Goal: Transaction & Acquisition: Purchase product/service

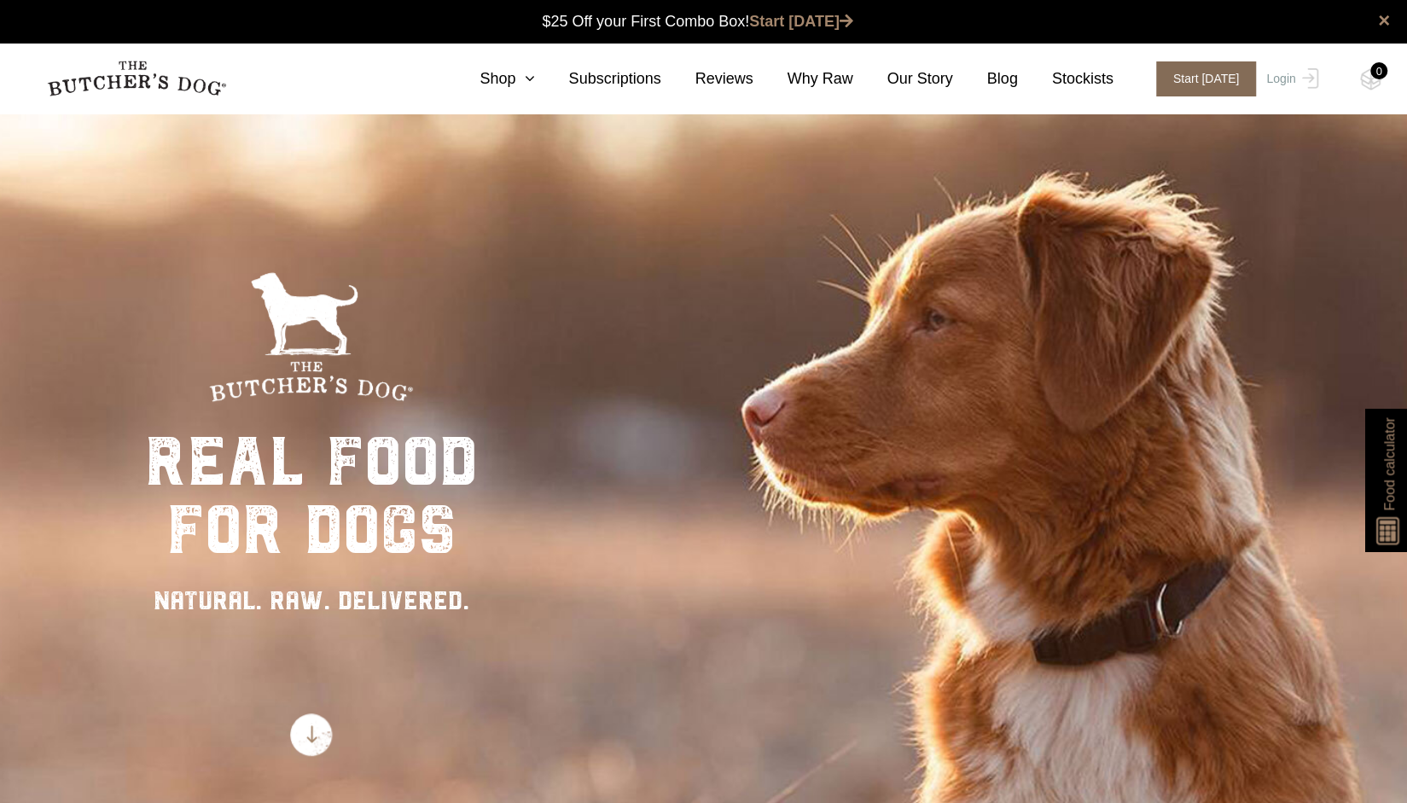
click at [1184, 78] on span "Start [DATE]" at bounding box center [1206, 78] width 101 height 35
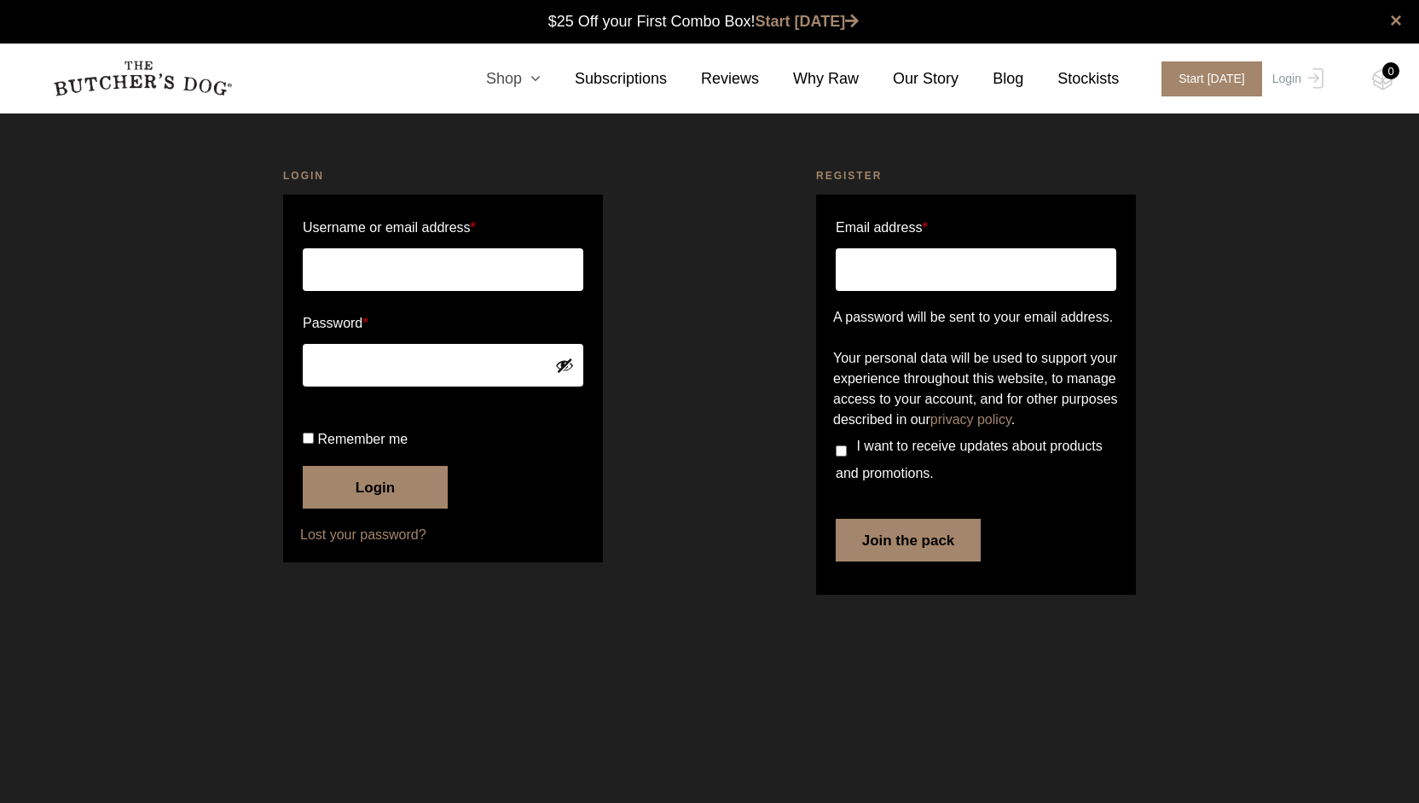
click at [527, 74] on link "Shop" at bounding box center [496, 78] width 89 height 23
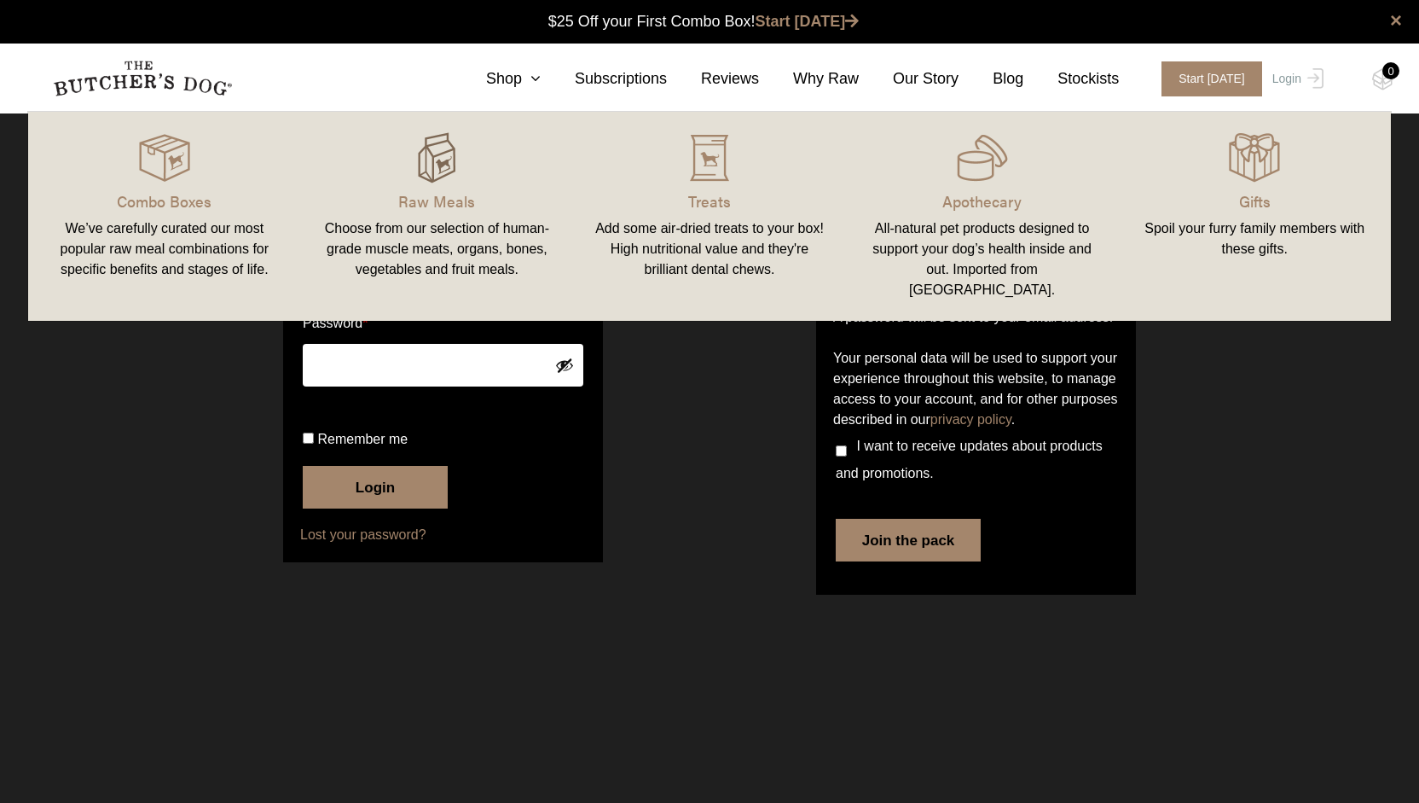
click at [455, 158] on img at bounding box center [436, 157] width 51 height 51
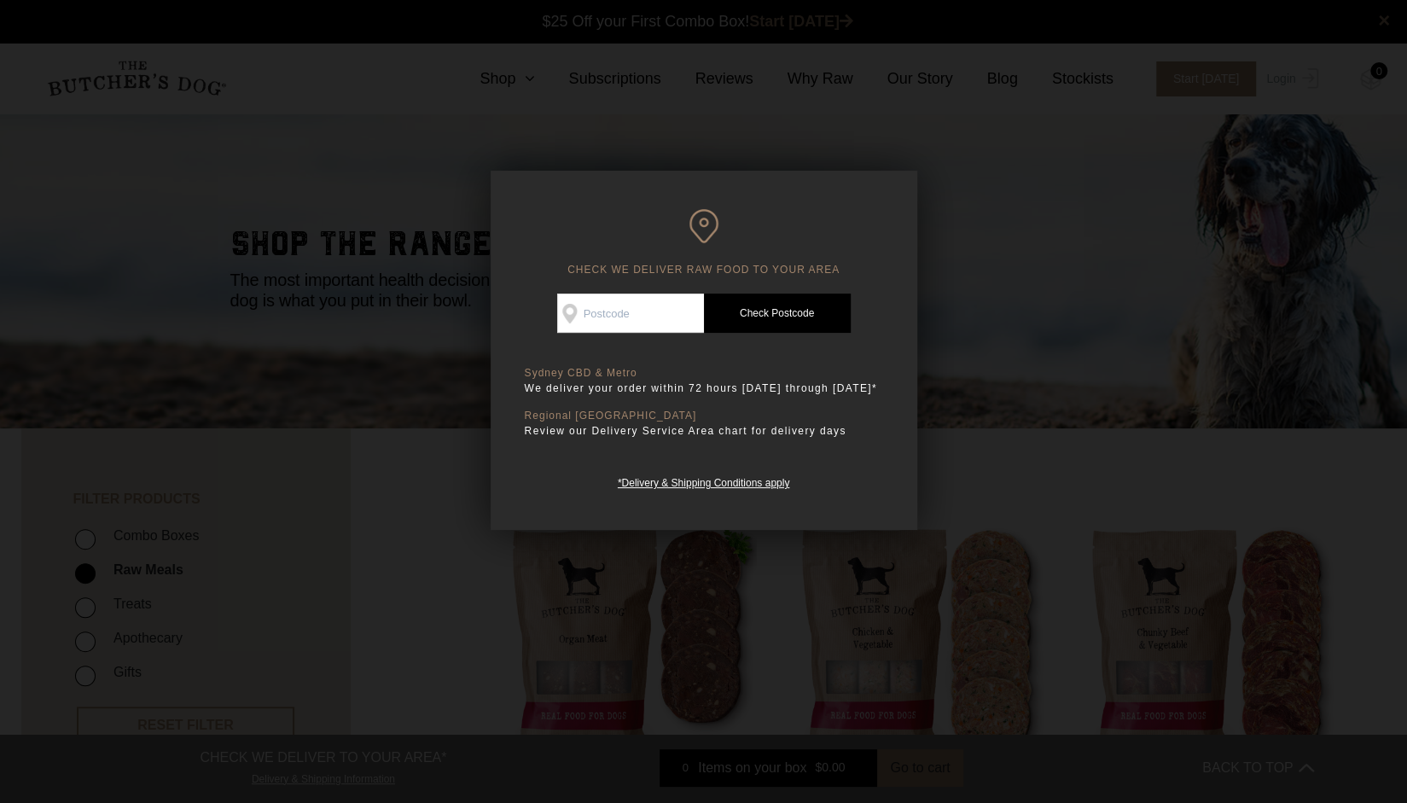
click at [635, 316] on input "Check Availability At" at bounding box center [630, 312] width 147 height 39
type input "2035"
click at [815, 313] on link "Check Postcode" at bounding box center [777, 312] width 147 height 39
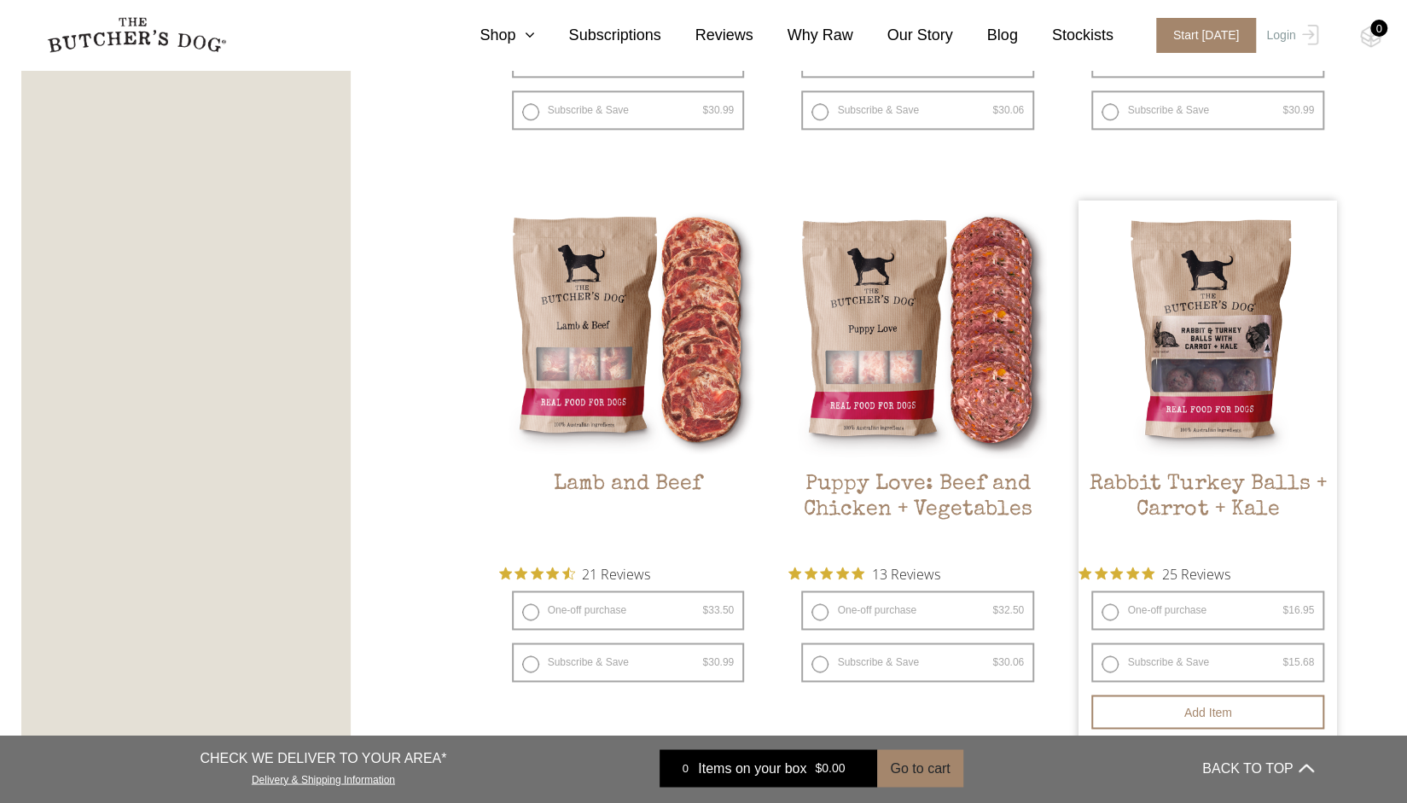
scroll to position [1450, 0]
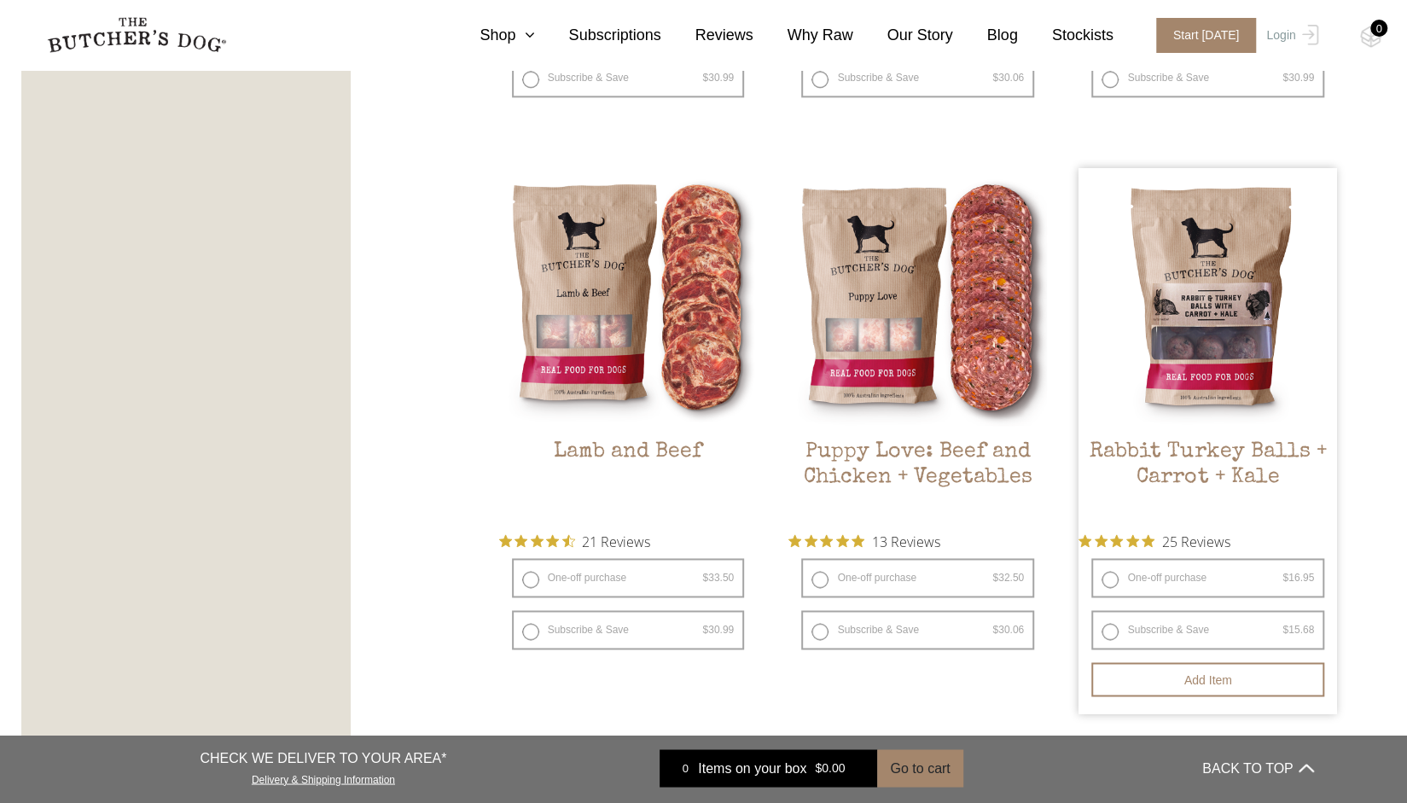
click at [1107, 578] on label "One-off purchase $ 16.95 — or subscribe and save 7.5%" at bounding box center [1207, 577] width 233 height 39
radio input "true"
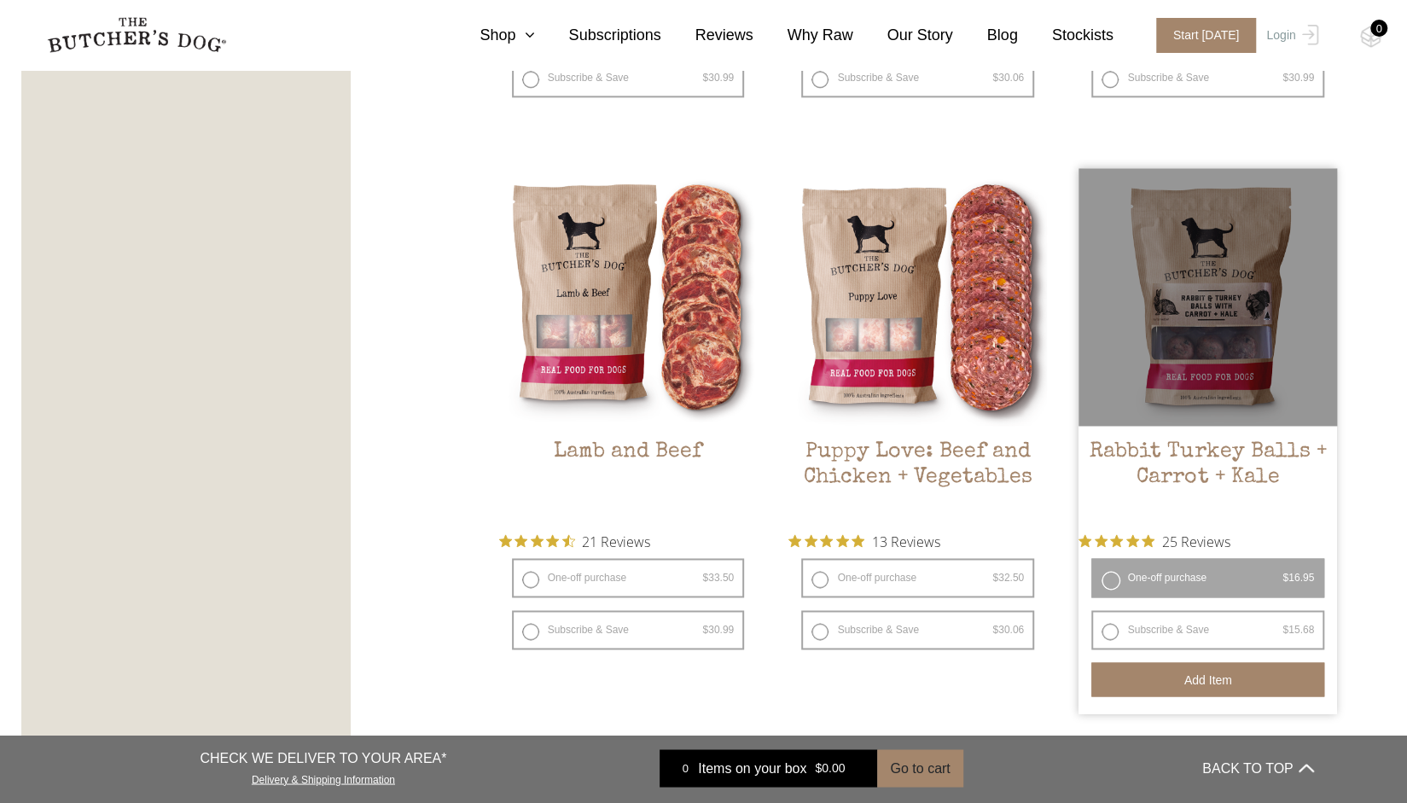
click at [1207, 680] on button "Add item" at bounding box center [1207, 679] width 233 height 34
click at [1238, 680] on button "Add more" at bounding box center [1207, 679] width 233 height 34
click at [1192, 679] on button "Add more" at bounding box center [1207, 679] width 233 height 34
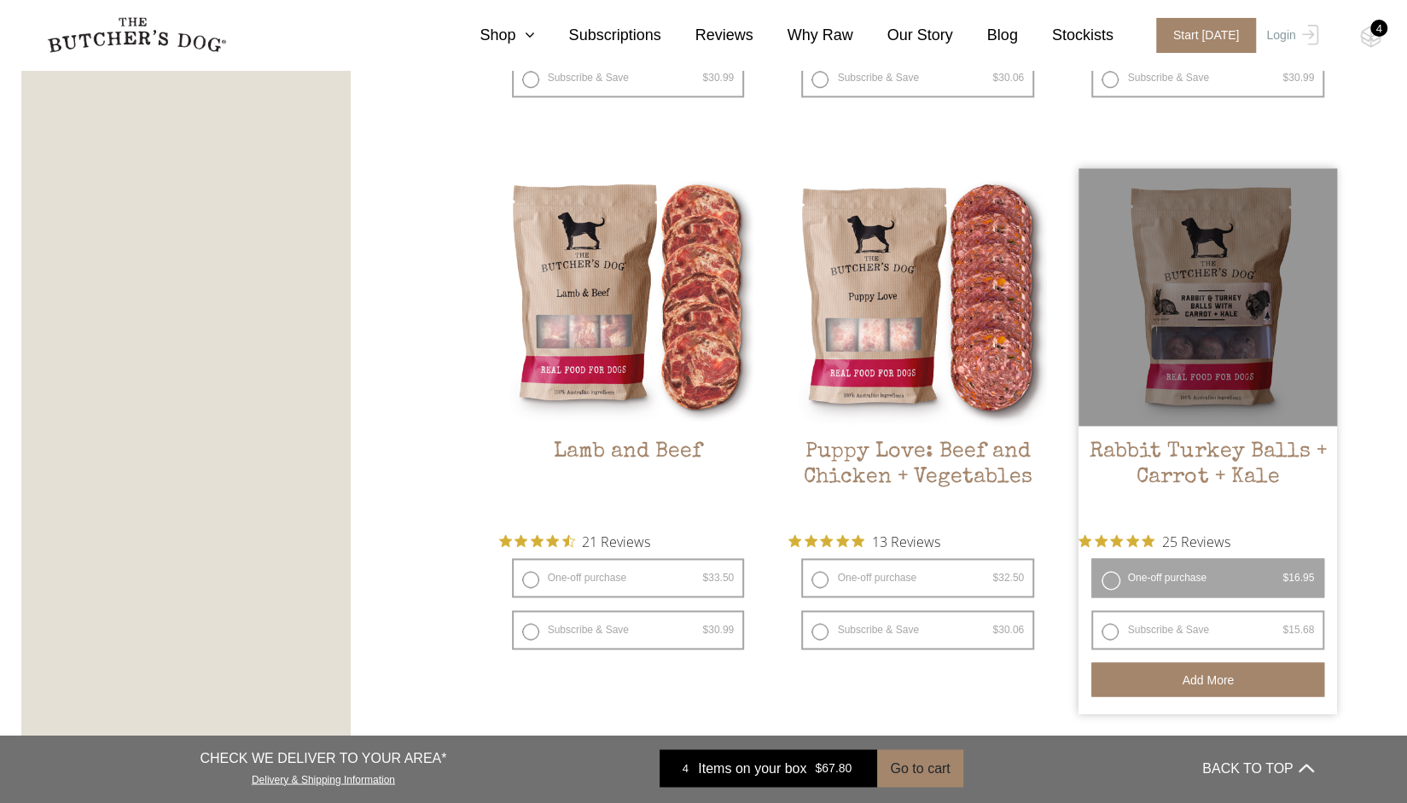
click at [1192, 679] on button "Add more" at bounding box center [1207, 679] width 233 height 34
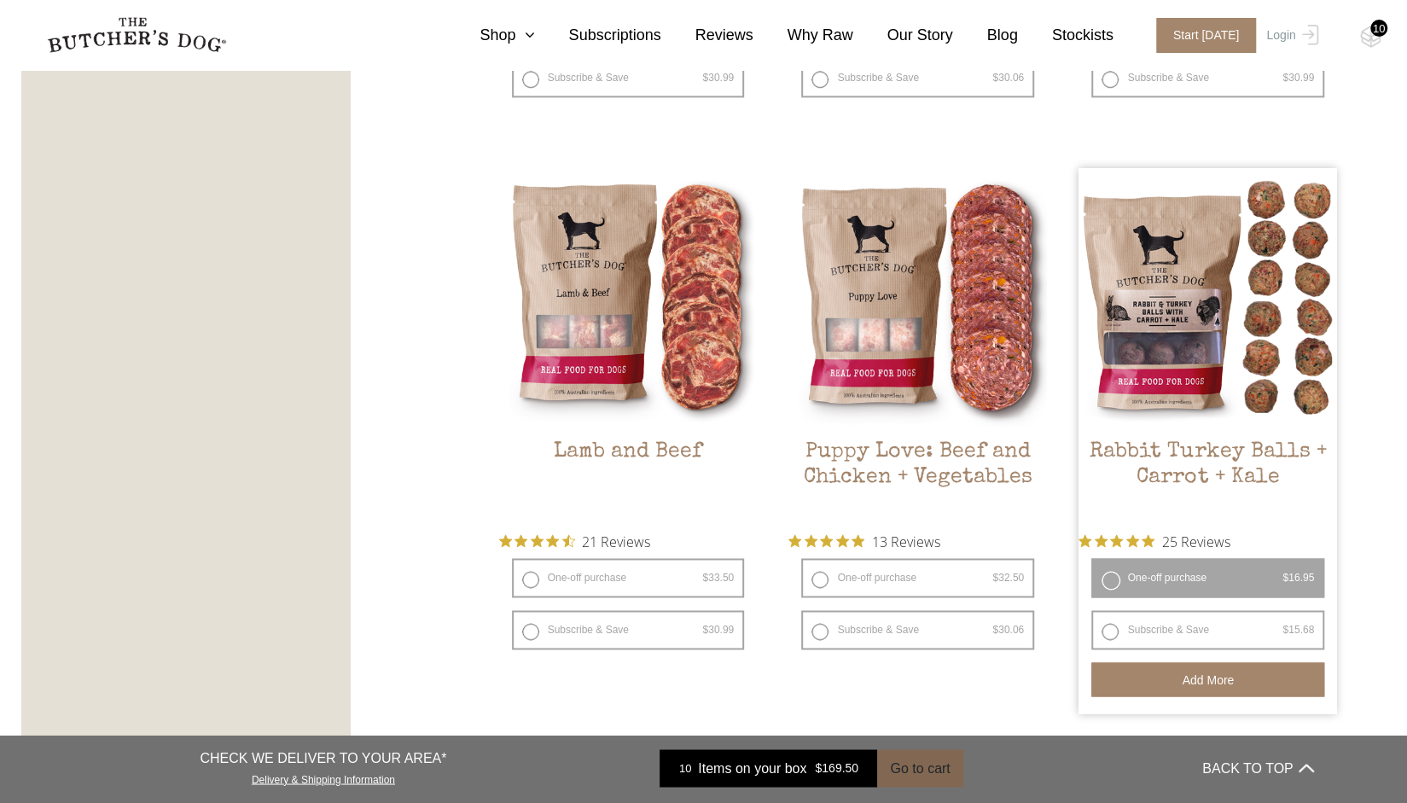
click at [911, 773] on button "Go to cart" at bounding box center [919, 768] width 85 height 38
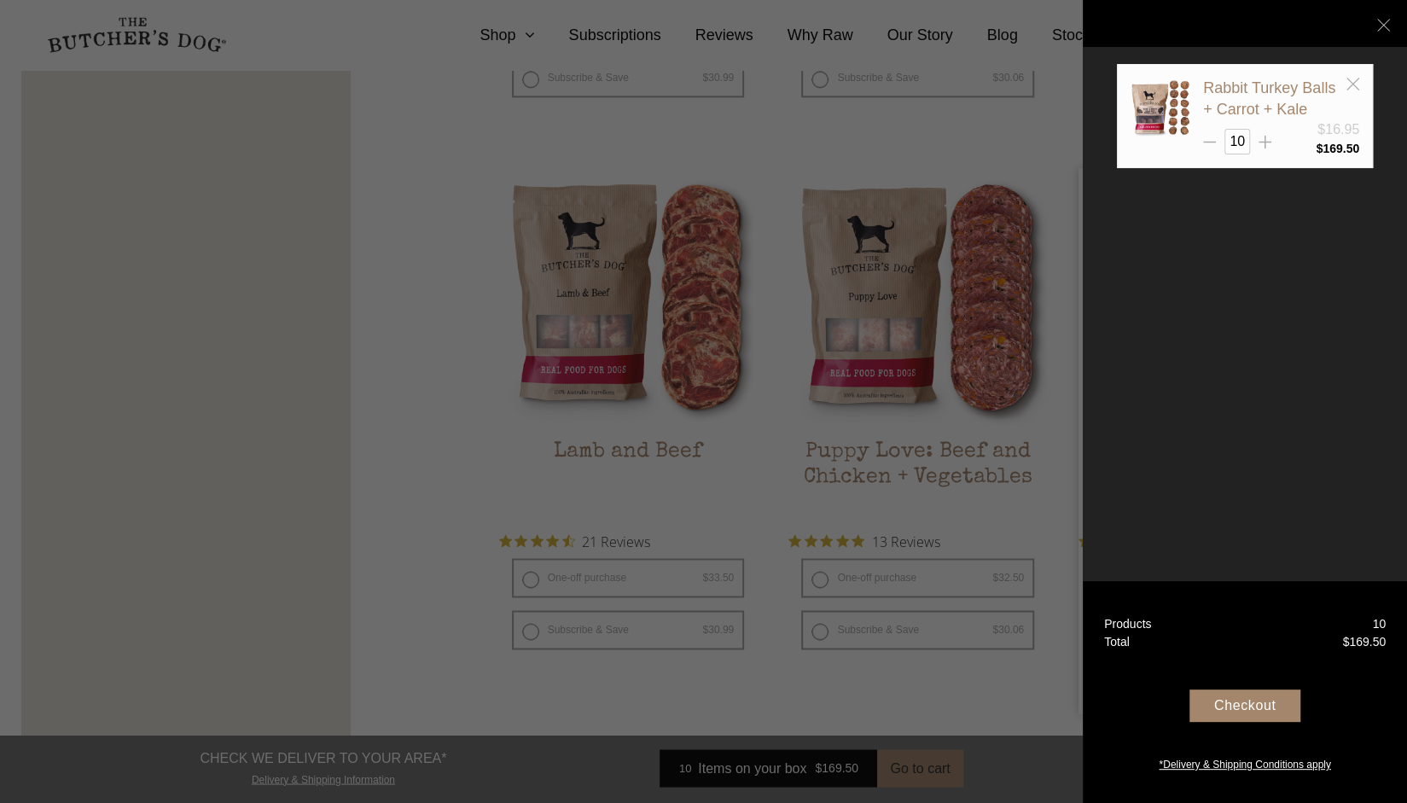
click at [1242, 706] on div "Checkout" at bounding box center [1244, 705] width 111 height 32
